Goal: Information Seeking & Learning: Learn about a topic

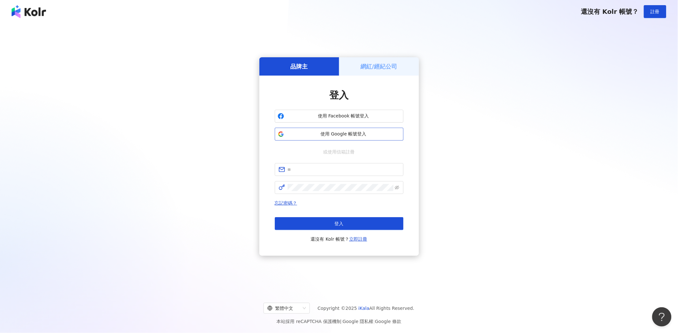
click at [343, 133] on span "使用 Google 帳號登入" at bounding box center [344, 134] width 114 height 6
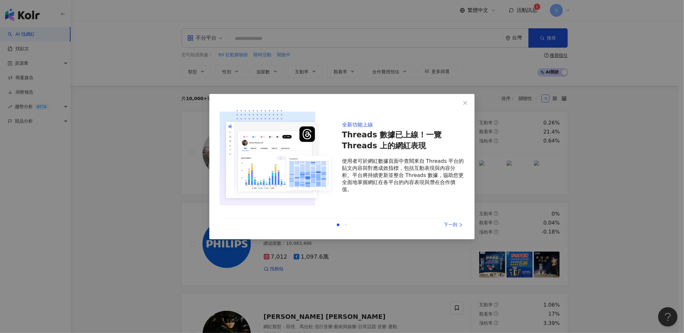
click at [450, 222] on div "下一則" at bounding box center [440, 225] width 48 height 7
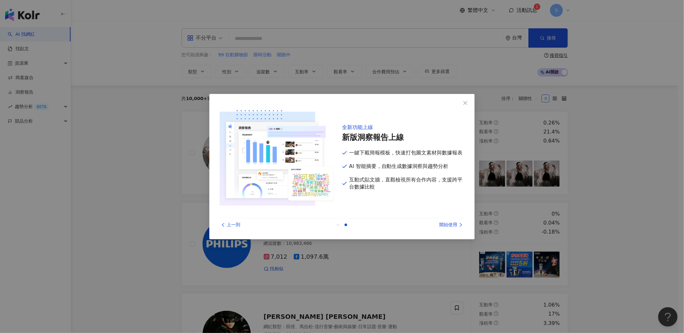
click at [447, 225] on div "開始使用" at bounding box center [440, 225] width 48 height 7
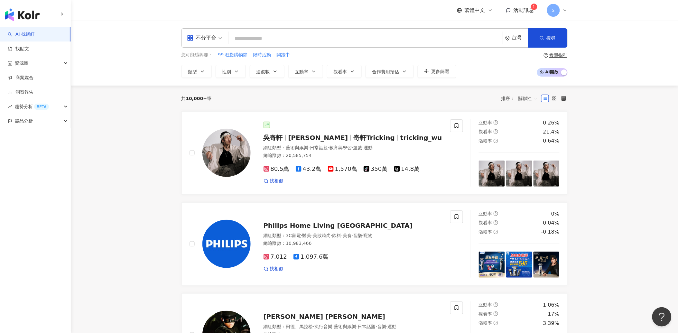
click at [33, 75] on link "商案媒合" at bounding box center [21, 78] width 26 height 6
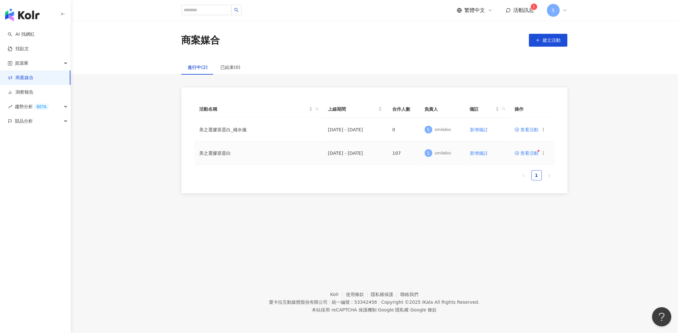
click at [529, 151] on span "查看活動" at bounding box center [527, 153] width 24 height 5
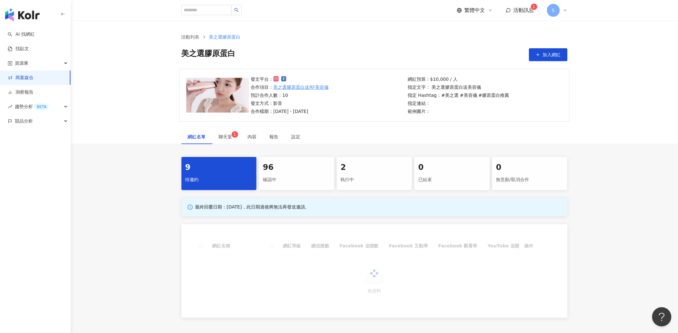
click at [290, 168] on div "96" at bounding box center [297, 167] width 68 height 11
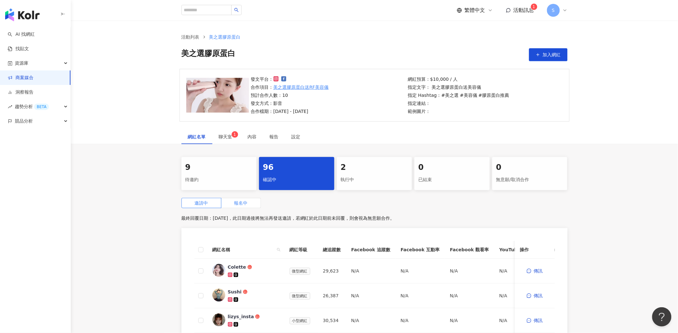
drag, startPoint x: 241, startPoint y: 195, endPoint x: 242, endPoint y: 203, distance: 7.5
click at [241, 196] on div "9 待邀約 96 確認中 2 執行中 0 已結束 0 無意願/取消合作 邀請中 報名中 最終回覆日期：[DATE]，此日期過後將無法再發送邀請，若網紅於此日期…" at bounding box center [375, 298] width 412 height 283
click at [242, 203] on span "報名中" at bounding box center [241, 203] width 14 height 5
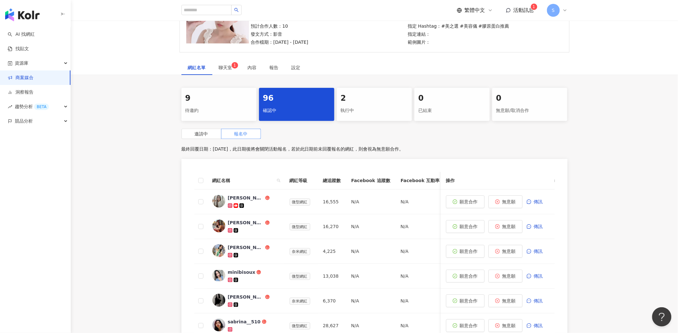
scroll to position [176, 0]
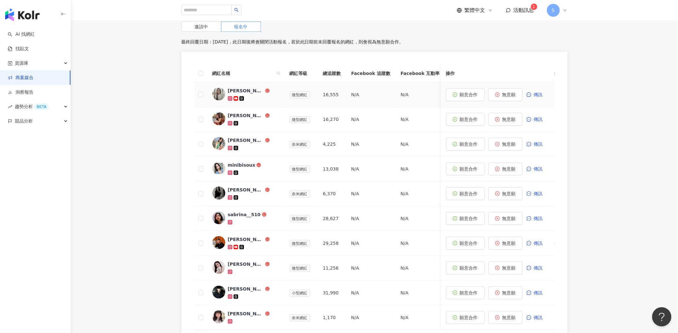
click at [255, 92] on span "[PERSON_NAME]" at bounding box center [249, 91] width 42 height 6
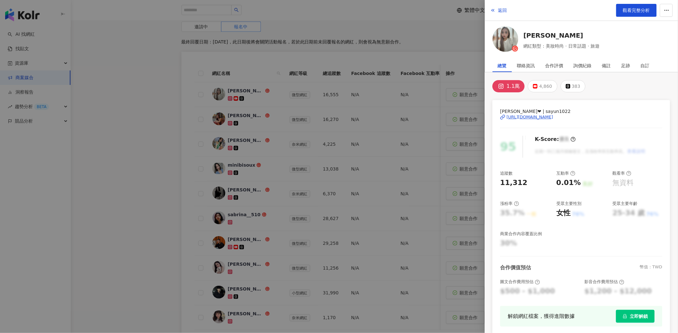
click at [343, 61] on div at bounding box center [339, 166] width 678 height 333
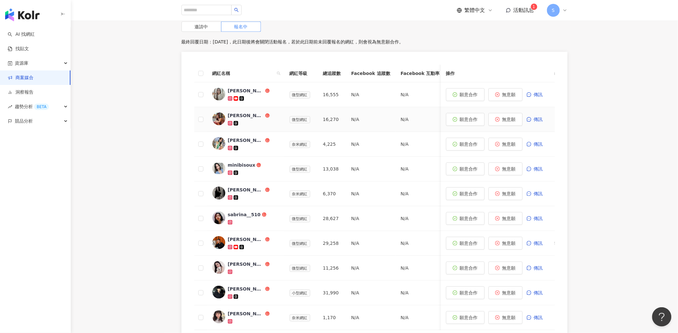
click at [261, 118] on span "[PERSON_NAME]" at bounding box center [249, 115] width 42 height 6
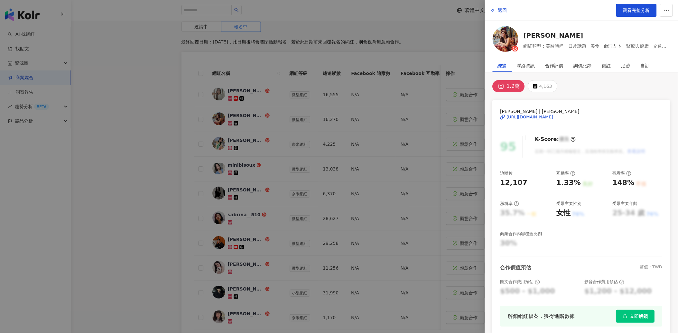
click at [523, 116] on div "[URL][DOMAIN_NAME]" at bounding box center [530, 117] width 47 height 6
click at [122, 114] on div at bounding box center [339, 166] width 678 height 333
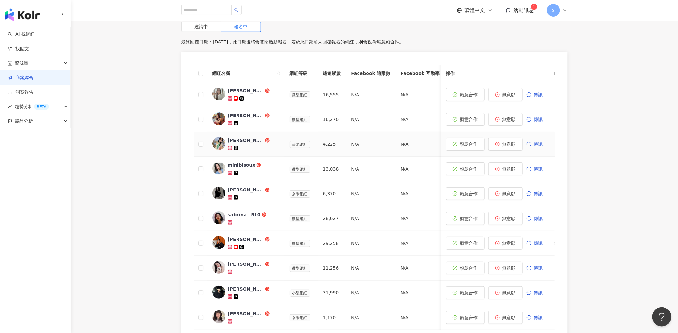
click at [276, 145] on div at bounding box center [254, 148] width 52 height 6
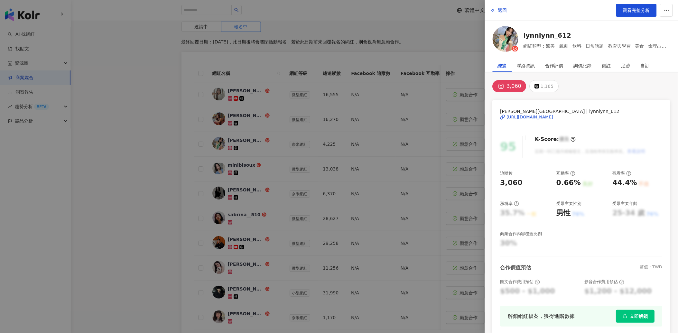
click at [329, 129] on div at bounding box center [339, 166] width 678 height 333
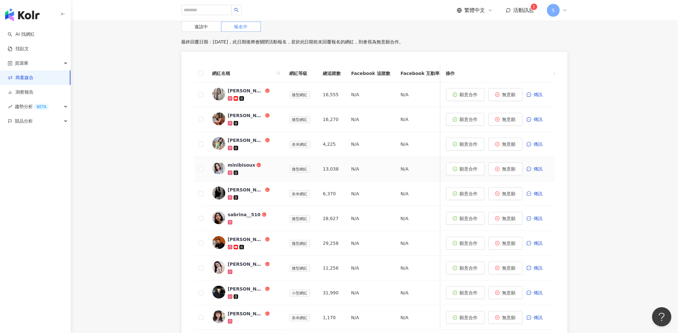
click at [260, 166] on span "minibisoux" at bounding box center [249, 165] width 42 height 6
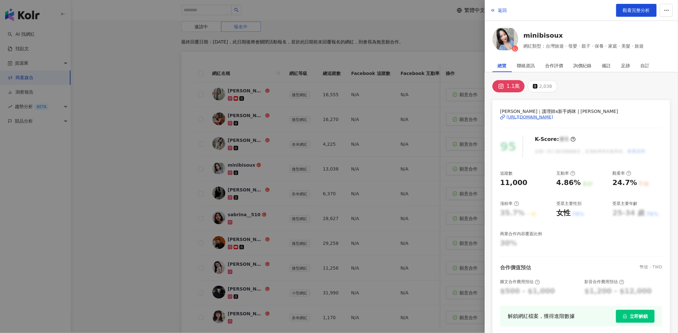
click at [526, 115] on div "[URL][DOMAIN_NAME]" at bounding box center [530, 117] width 47 height 6
click at [173, 110] on div at bounding box center [339, 166] width 678 height 333
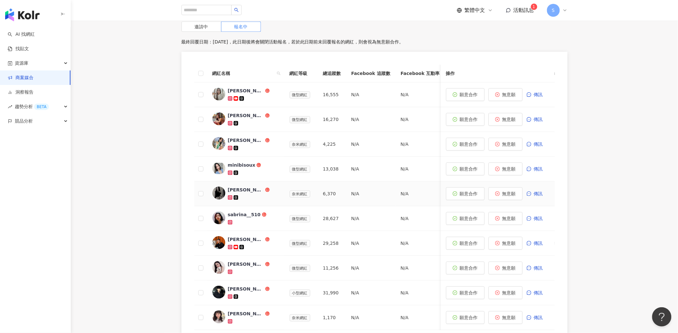
click at [268, 195] on div at bounding box center [254, 197] width 52 height 6
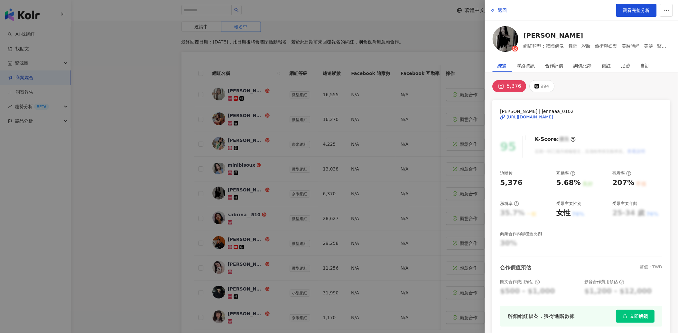
click at [314, 175] on div at bounding box center [339, 166] width 678 height 333
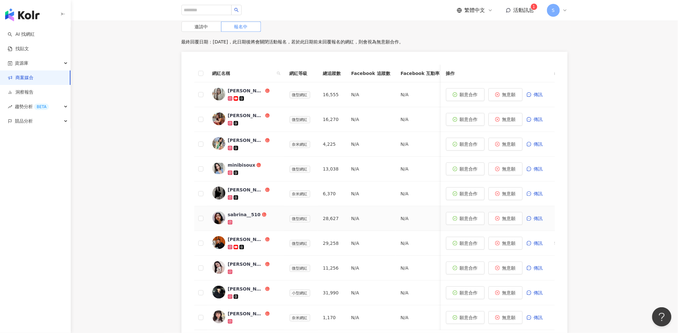
click at [272, 214] on div "sabrina__510" at bounding box center [254, 215] width 52 height 6
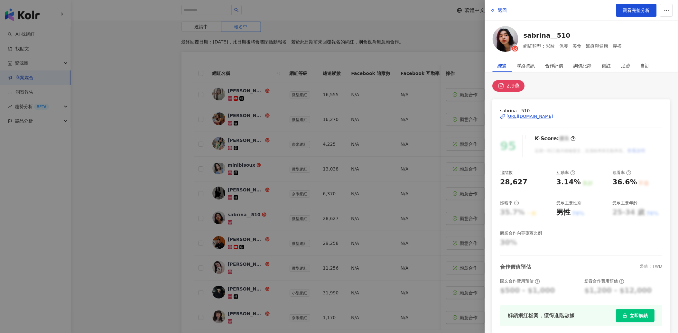
click at [543, 114] on div "[URL][DOMAIN_NAME]" at bounding box center [530, 117] width 47 height 6
click at [130, 92] on div at bounding box center [339, 166] width 678 height 333
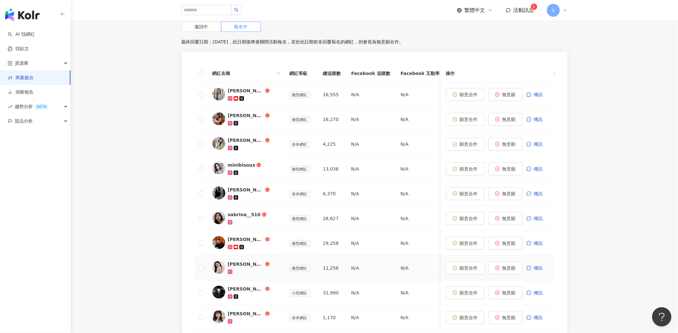
click at [279, 270] on td "[PERSON_NAME]" at bounding box center [245, 268] width 77 height 25
click at [265, 266] on icon at bounding box center [267, 264] width 5 height 5
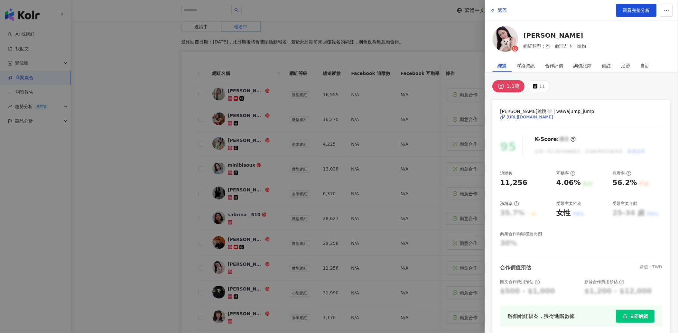
click at [530, 116] on div "[URL][DOMAIN_NAME]" at bounding box center [530, 117] width 47 height 6
click at [105, 65] on div at bounding box center [339, 166] width 678 height 333
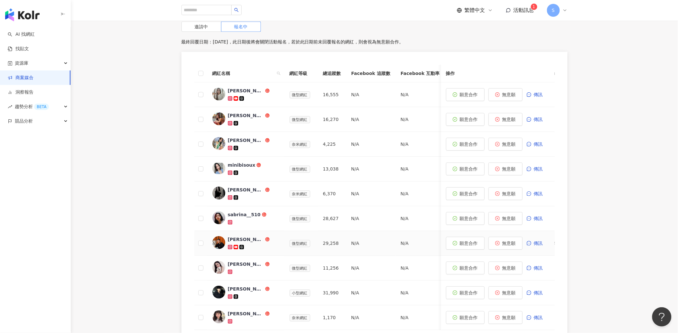
scroll to position [283, 0]
